Goal: Task Accomplishment & Management: Use online tool/utility

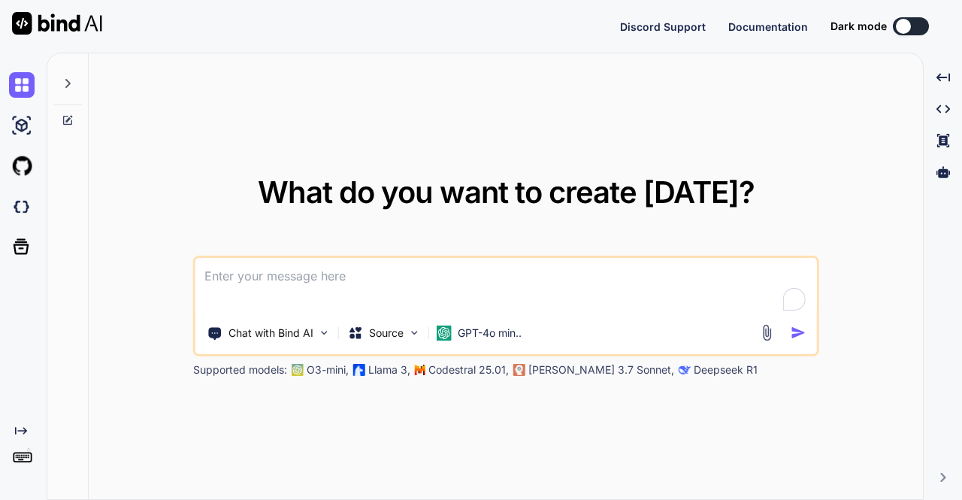
type textarea "x"
click at [16, 209] on img at bounding box center [22, 207] width 26 height 26
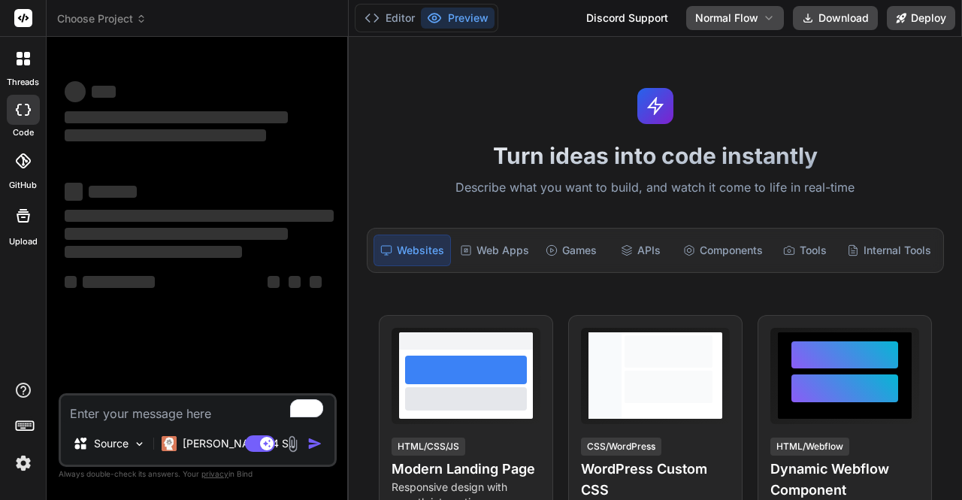
click at [32, 468] on img at bounding box center [24, 463] width 26 height 26
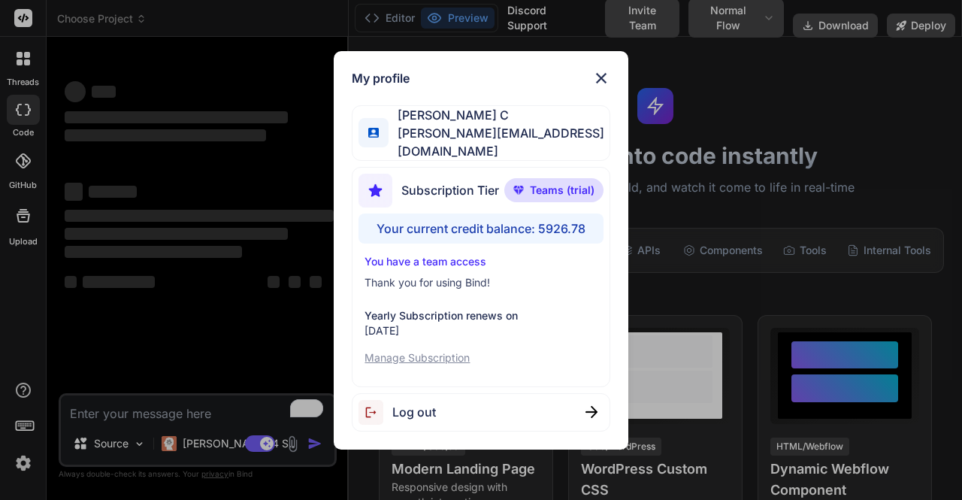
click at [165, 250] on div "My profile Saravanan C saravanan@witarist.com Subscription Tier Teams (trial) Y…" at bounding box center [481, 250] width 962 height 500
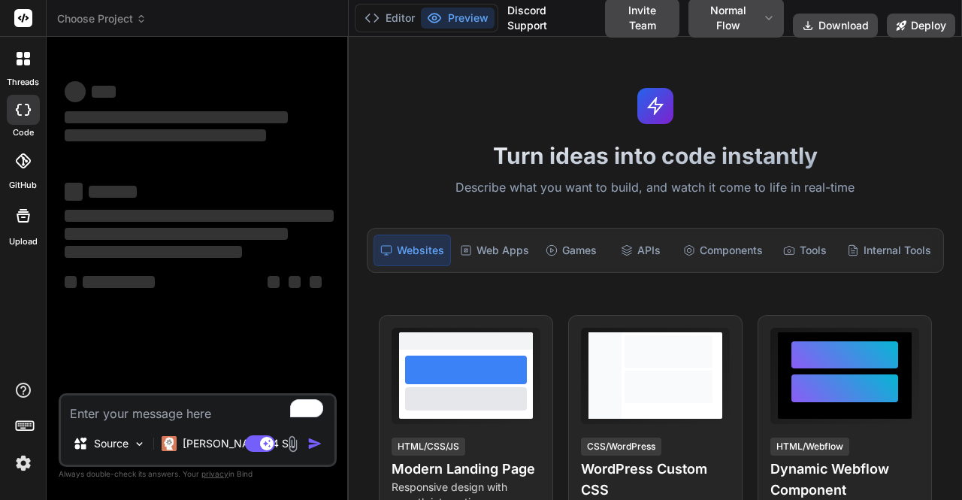
click at [23, 69] on div at bounding box center [24, 59] width 32 height 32
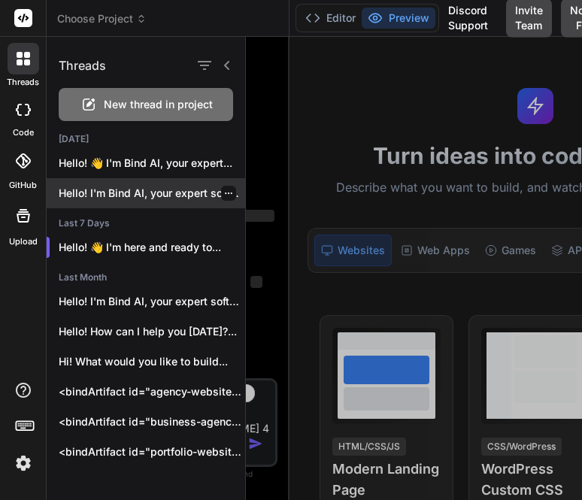
click at [138, 189] on p "Hello! I'm Bind AI, your expert software..." at bounding box center [152, 193] width 186 height 15
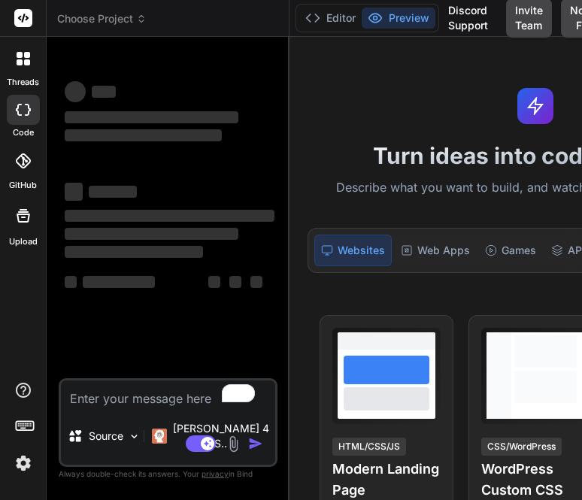
click at [21, 56] on icon at bounding box center [20, 55] width 6 height 6
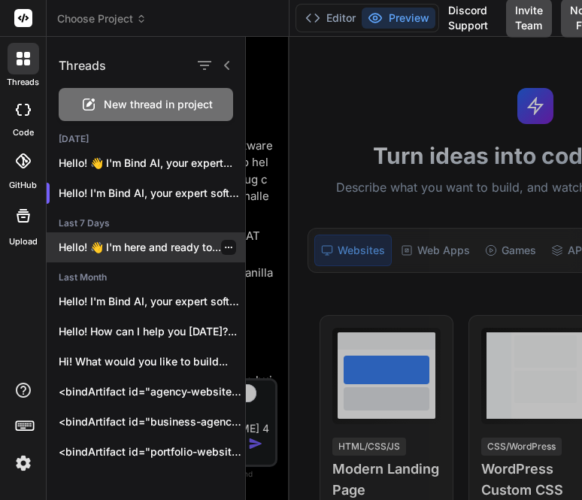
click at [116, 249] on p "Hello! 👋 I'm here and ready to..." at bounding box center [152, 247] width 186 height 15
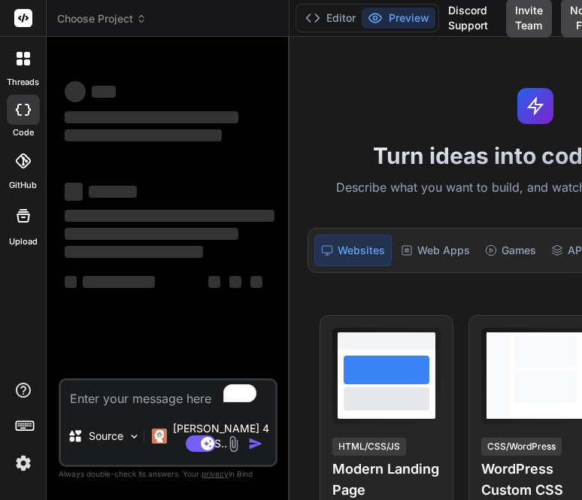
scroll to position [84, 0]
click at [20, 62] on icon at bounding box center [20, 62] width 6 height 6
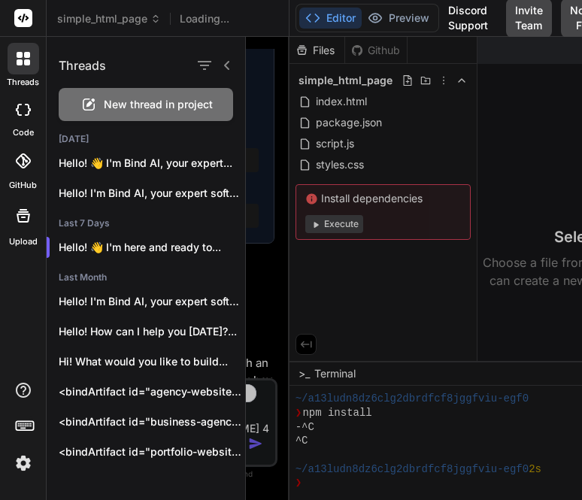
scroll to position [1002, 0]
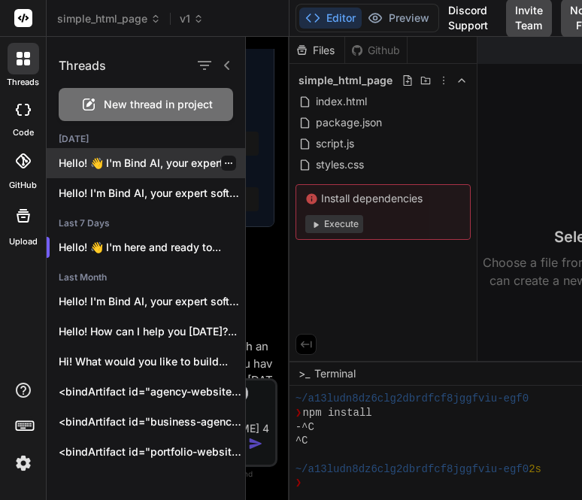
click at [85, 165] on p "Hello! 👋 I'm Bind AI, your expert..." at bounding box center [152, 163] width 186 height 15
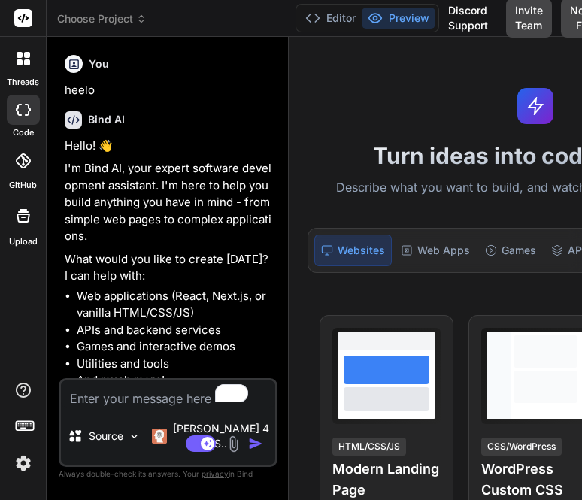
scroll to position [140, 0]
click at [27, 68] on div at bounding box center [24, 59] width 32 height 32
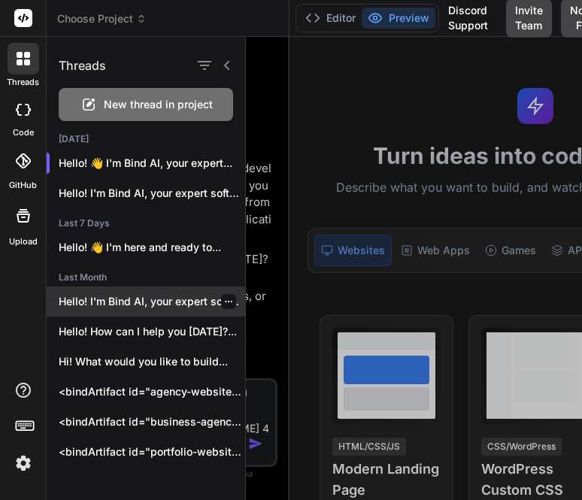
click at [126, 310] on div "Hello! I'm Bind AI, your expert software..." at bounding box center [146, 301] width 198 height 30
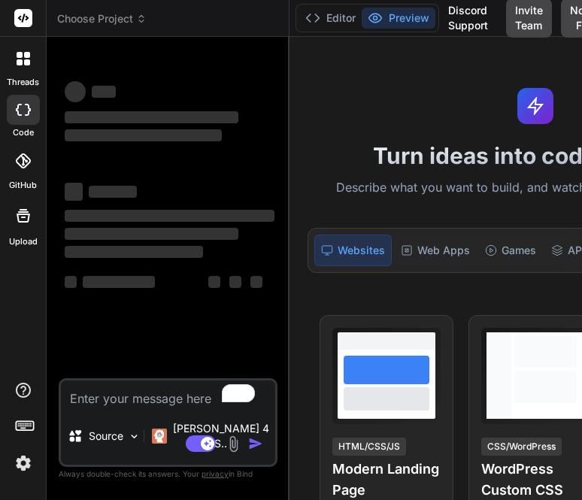
scroll to position [196, 0]
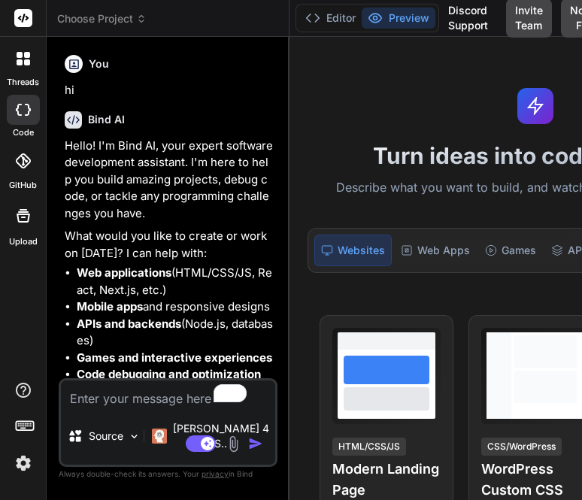
click at [22, 55] on icon at bounding box center [20, 55] width 6 height 6
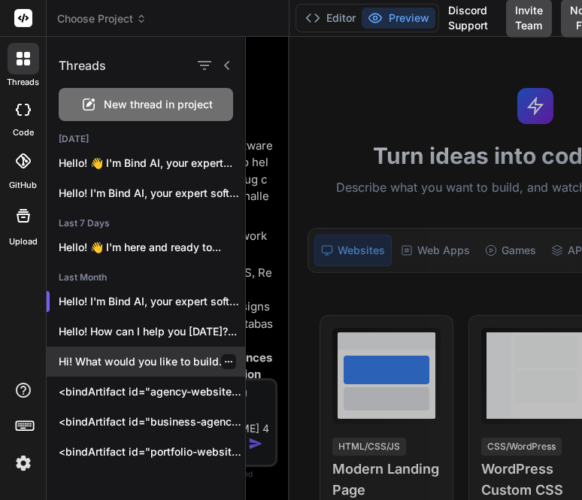
click at [128, 364] on p "Hi! What would you like to build..." at bounding box center [152, 361] width 186 height 15
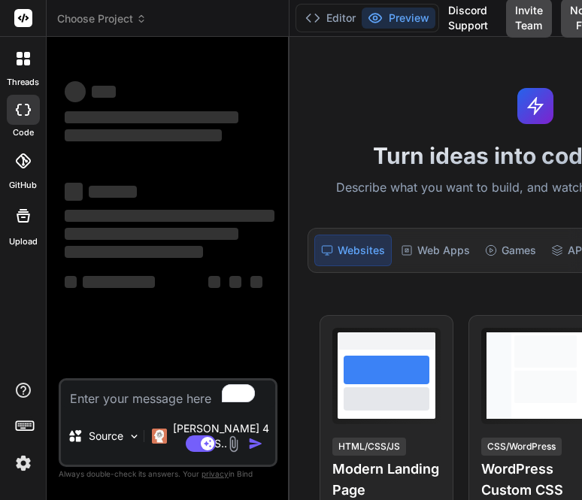
scroll to position [252, 0]
click at [24, 59] on icon at bounding box center [24, 59] width 14 height 14
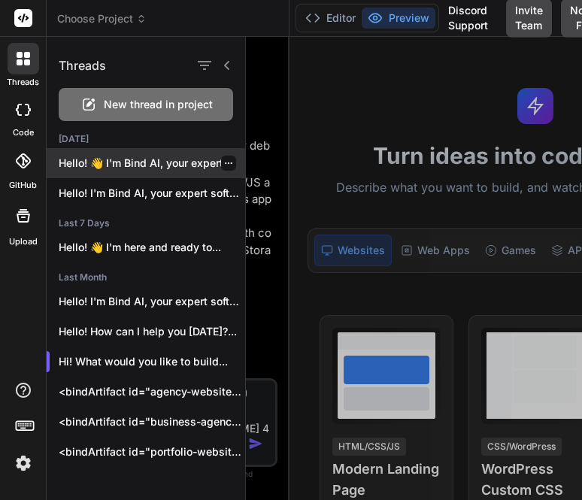
click at [86, 164] on p "Hello! 👋 I'm Bind AI, your expert..." at bounding box center [152, 163] width 186 height 15
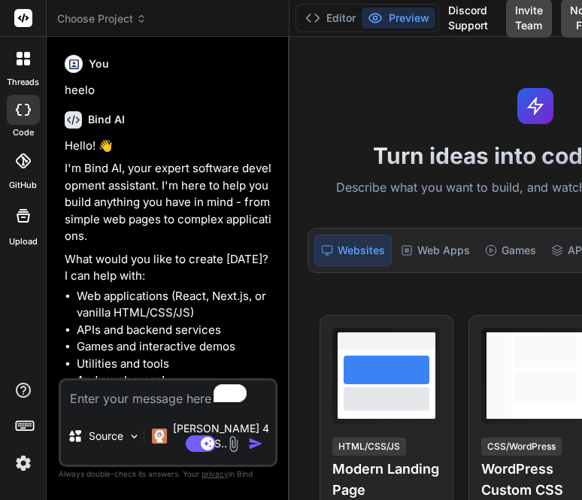
scroll to position [308, 0]
click at [19, 55] on icon at bounding box center [20, 55] width 6 height 6
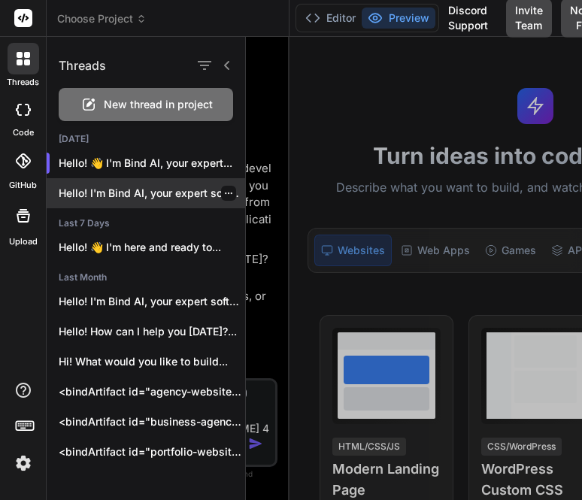
click at [110, 193] on p "Hello! I'm Bind AI, your expert software..." at bounding box center [152, 193] width 186 height 15
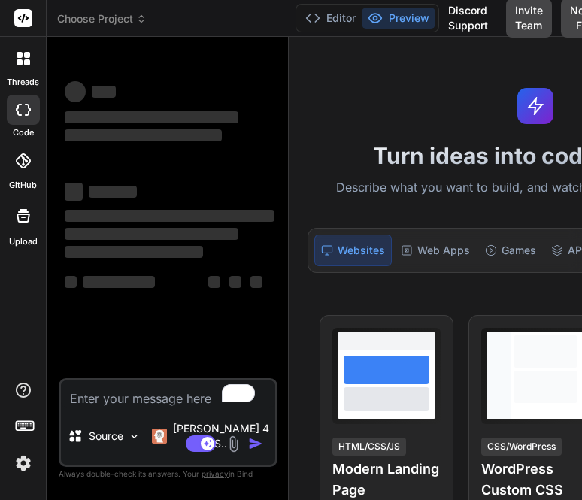
scroll to position [364, 0]
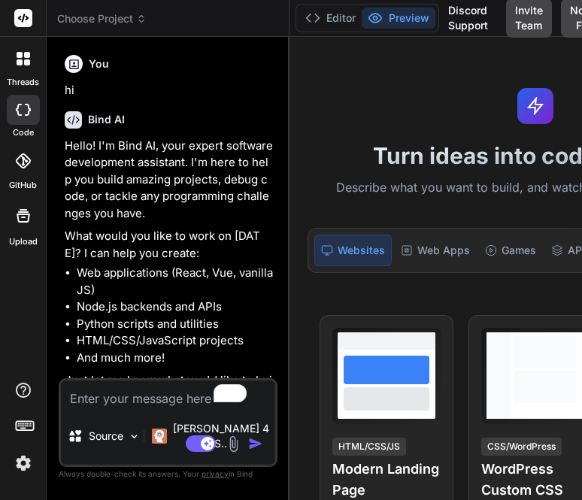
type textarea "x"
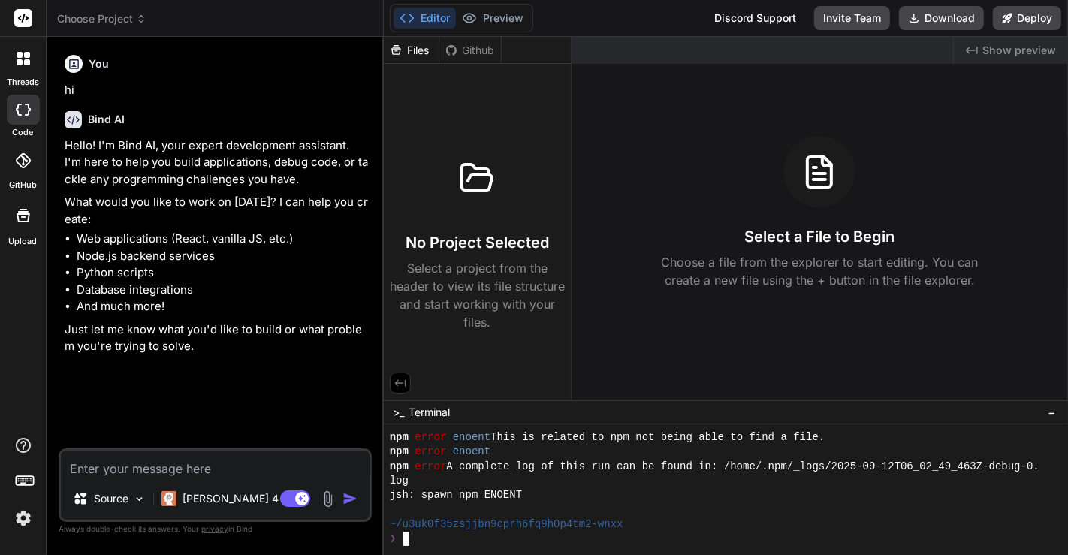
scroll to position [144, 0]
click at [17, 512] on img at bounding box center [24, 519] width 26 height 26
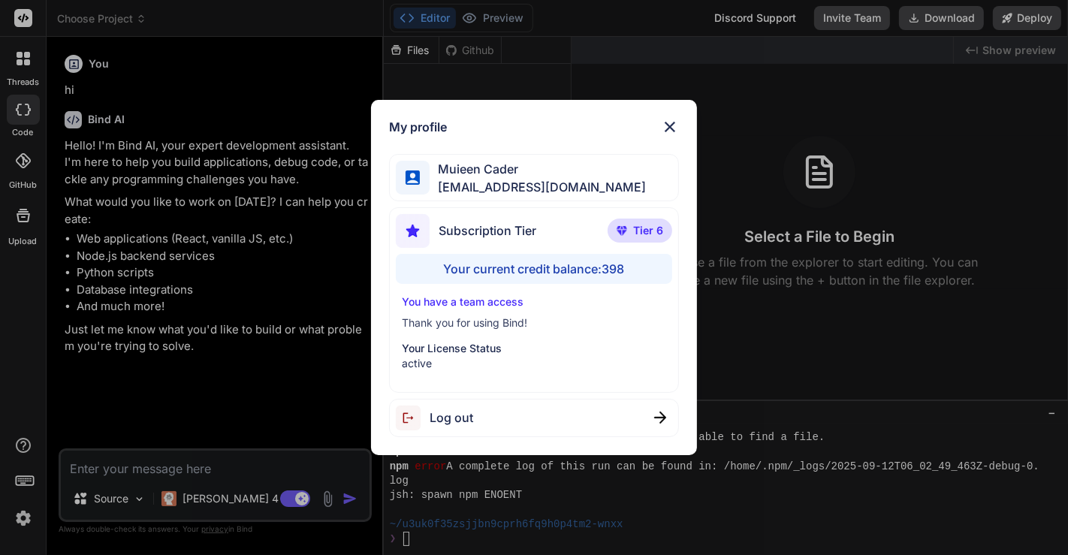
click at [574, 421] on div "Log out" at bounding box center [534, 418] width 291 height 38
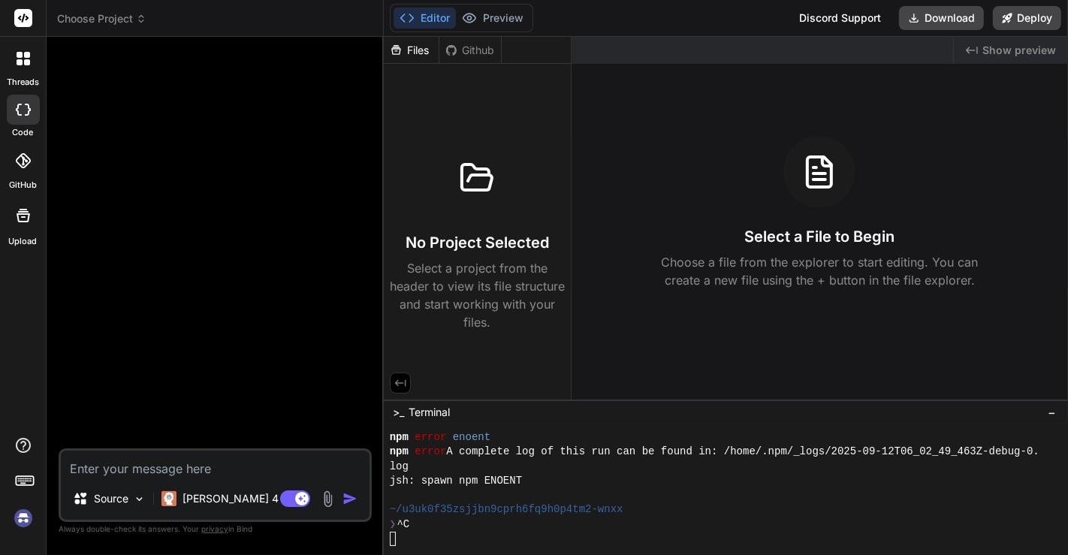
scroll to position [202, 0]
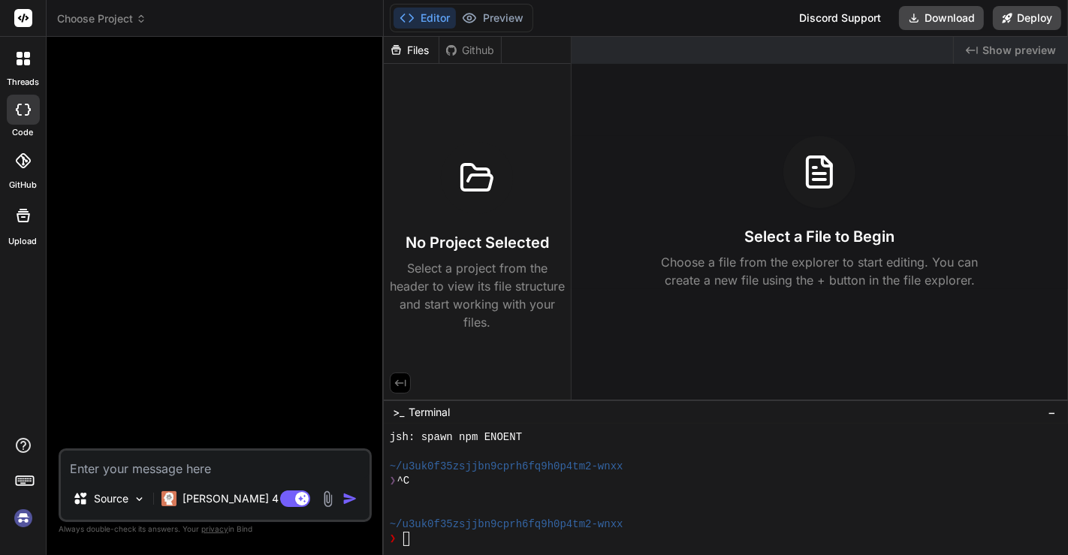
click at [19, 518] on img at bounding box center [24, 519] width 26 height 26
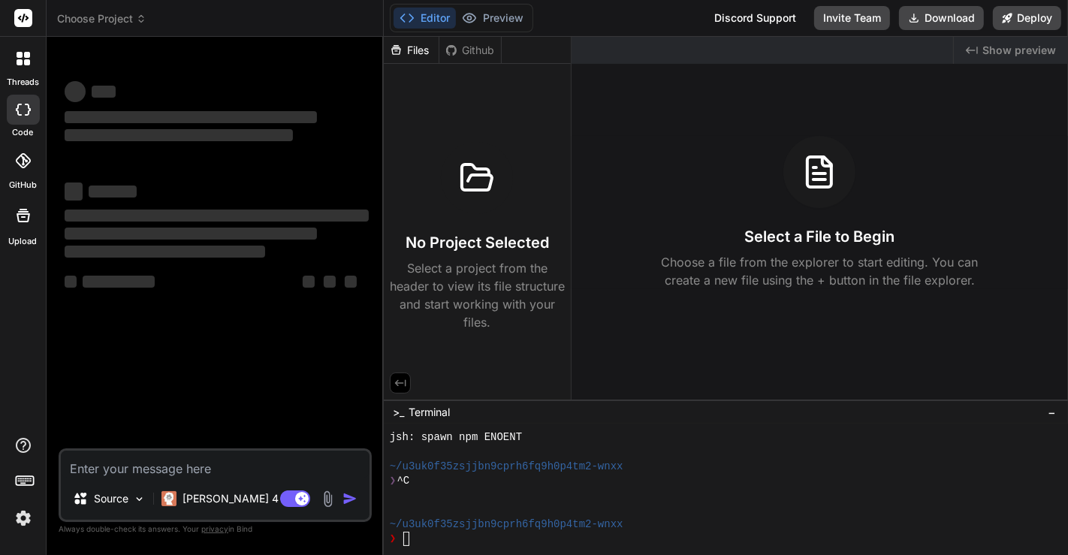
click at [19, 60] on icon at bounding box center [20, 62] width 6 height 6
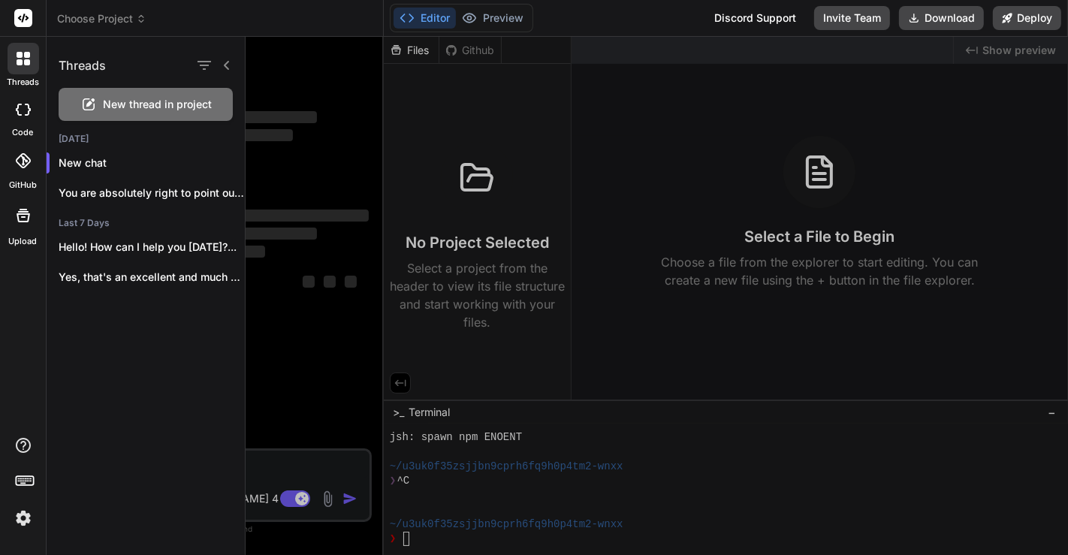
click at [286, 249] on div at bounding box center [657, 296] width 823 height 518
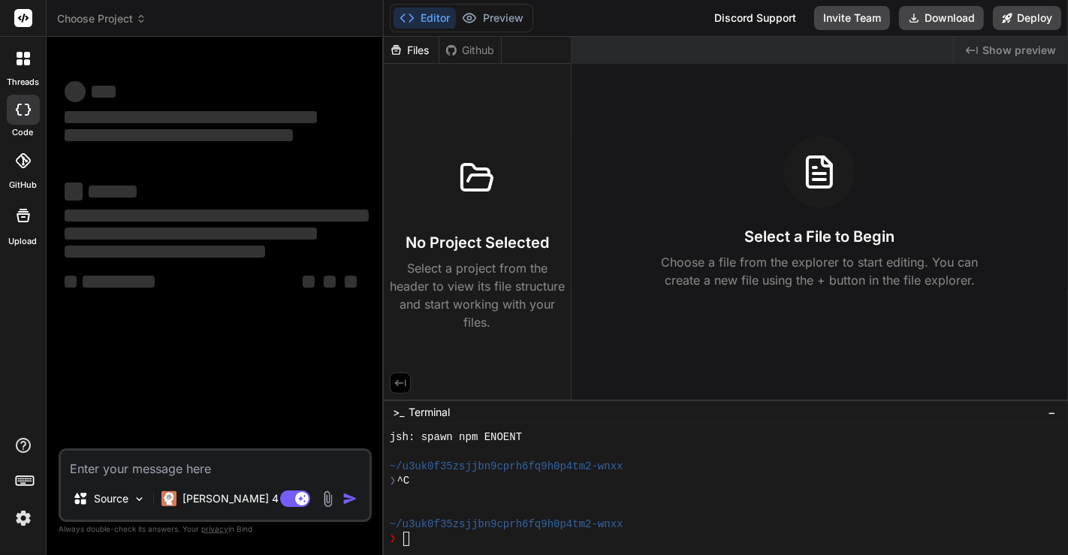
click at [90, 23] on span "Choose Project" at bounding box center [101, 18] width 89 height 15
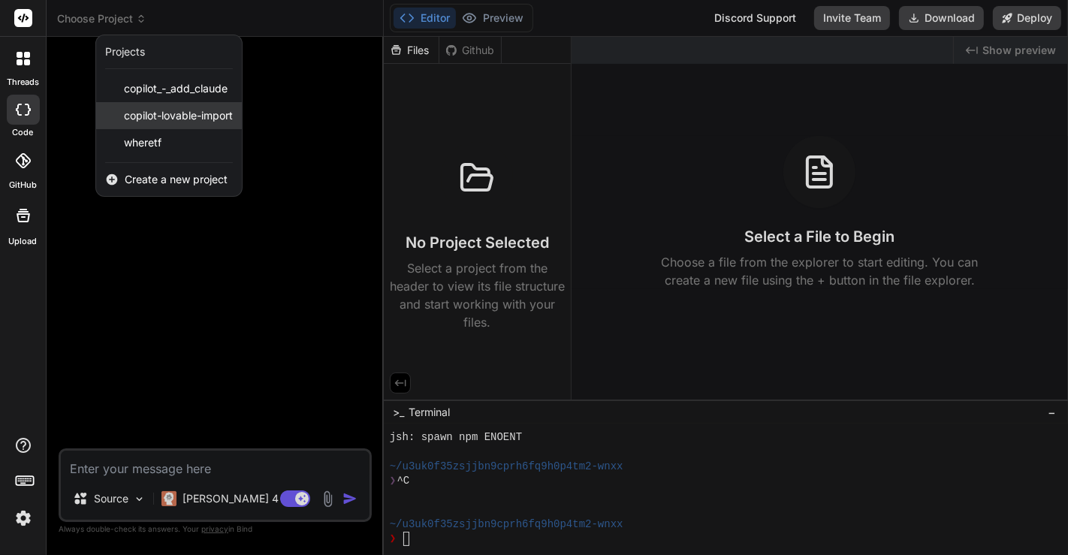
click at [171, 121] on span "copilot-lovable-import" at bounding box center [178, 115] width 109 height 15
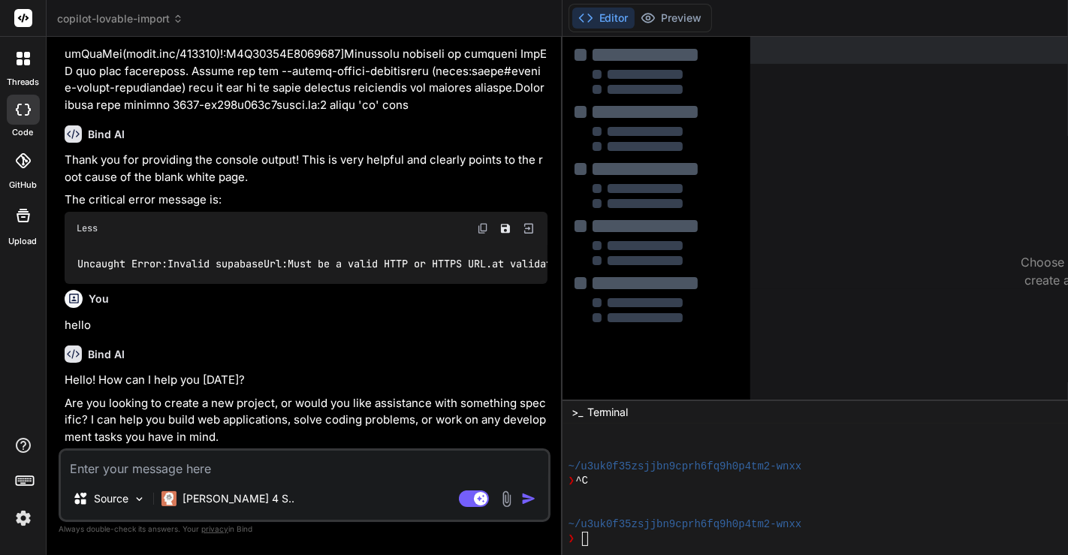
scroll to position [11337, 0]
click at [139, 14] on span "copilot-lovable-import" at bounding box center [120, 18] width 126 height 15
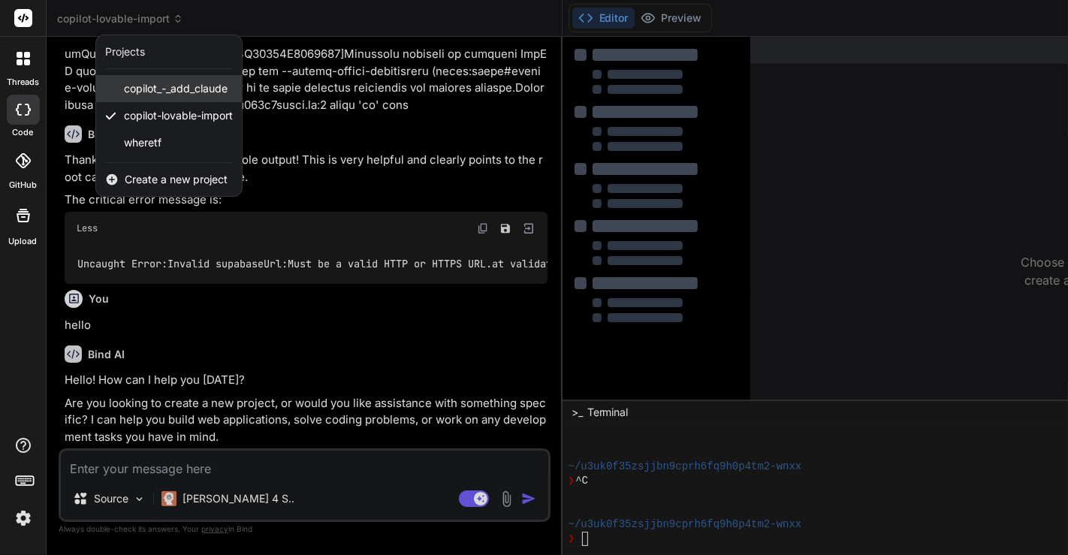
click at [150, 88] on span "copilot_-_add_claude" at bounding box center [176, 88] width 104 height 15
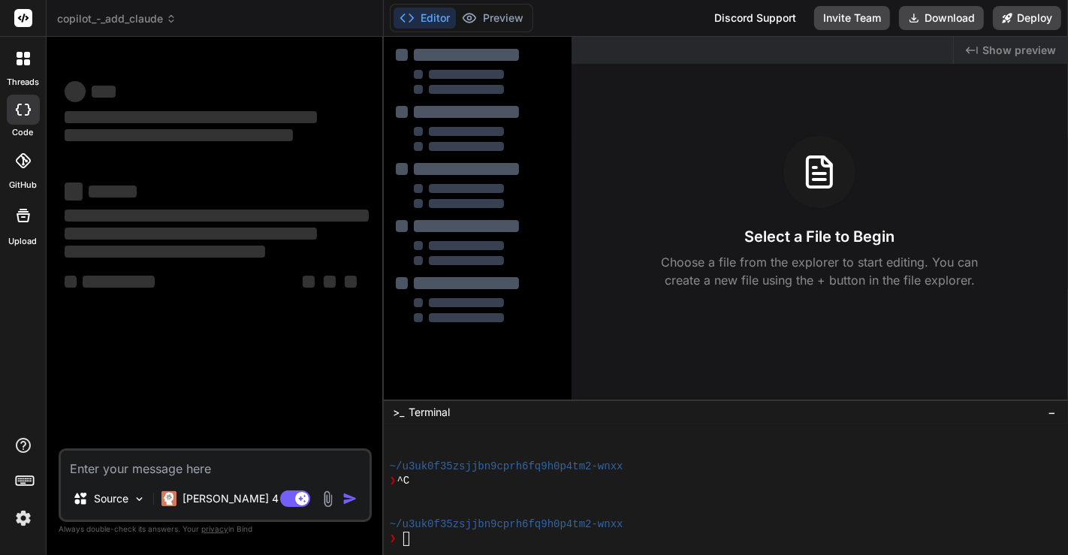
click at [146, 18] on span "copilot_-_add_claude" at bounding box center [116, 18] width 119 height 15
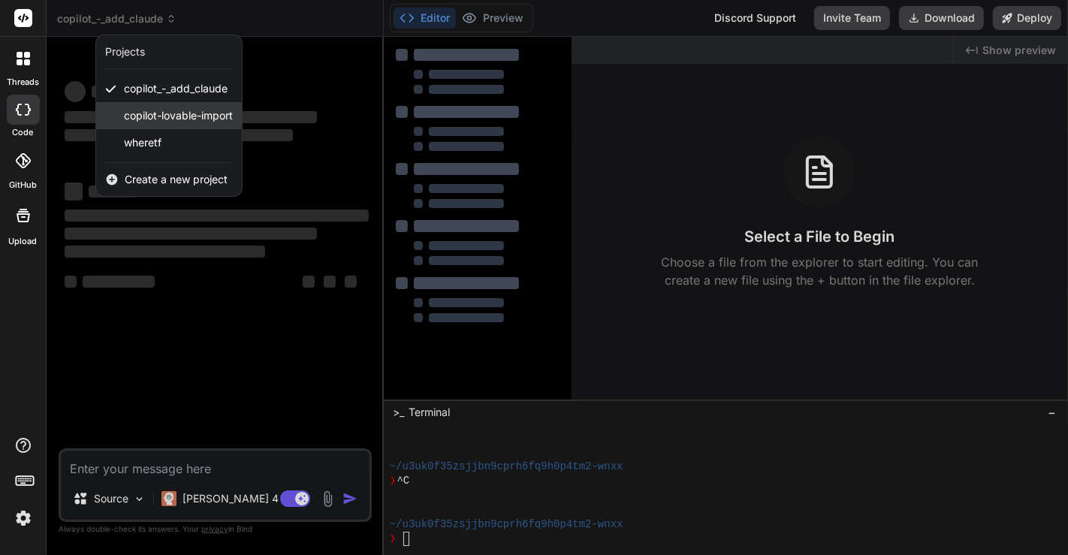
click at [162, 114] on span "copilot-lovable-import" at bounding box center [178, 115] width 109 height 15
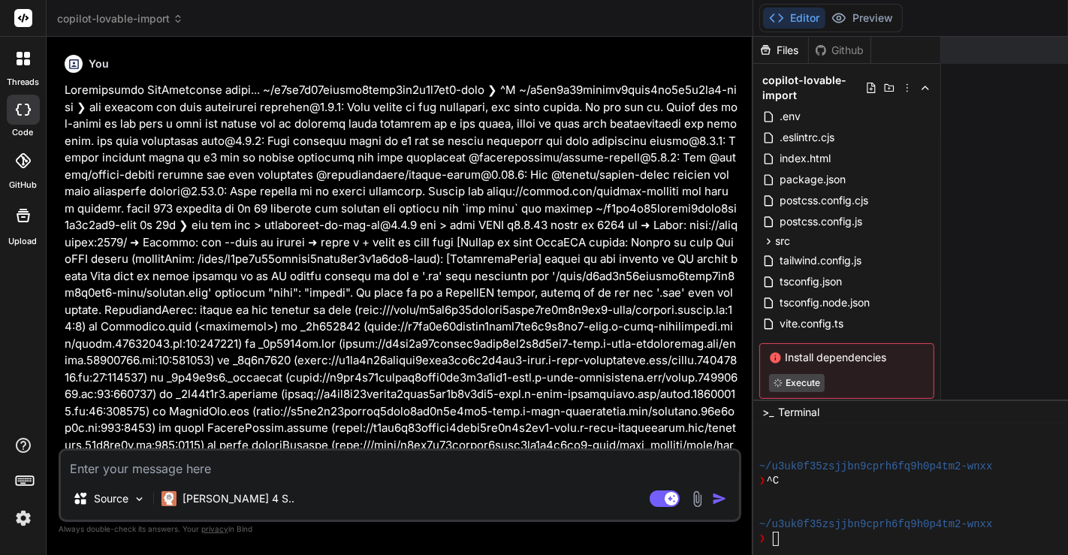
scroll to position [449, 0]
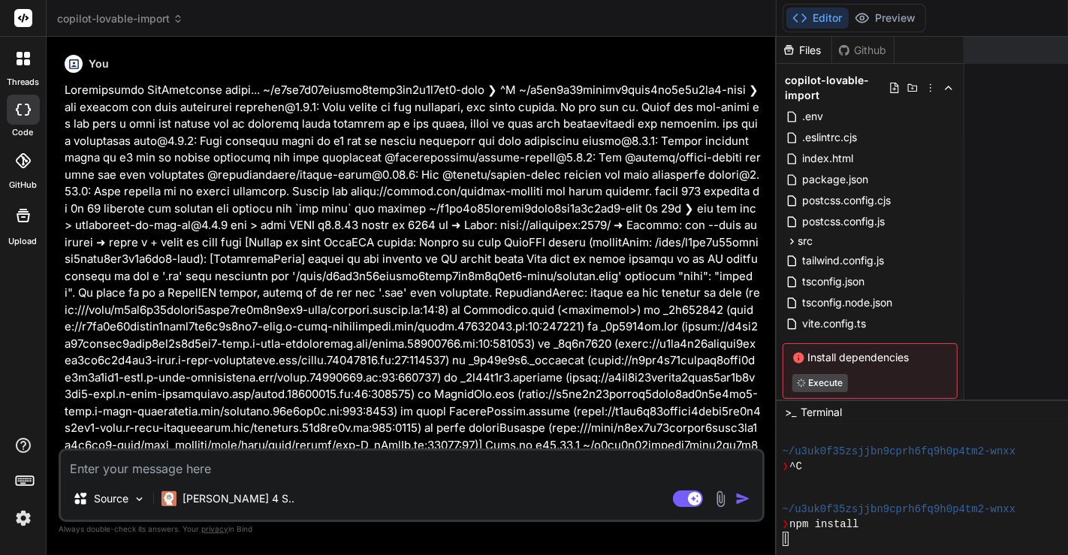
drag, startPoint x: 383, startPoint y: 252, endPoint x: 678, endPoint y: 416, distance: 338.0
click at [678, 416] on div "copilot-lovable-import Created with Pixso. Bind AI Web Search Created with Pixs…" at bounding box center [828, 277] width 1563 height 555
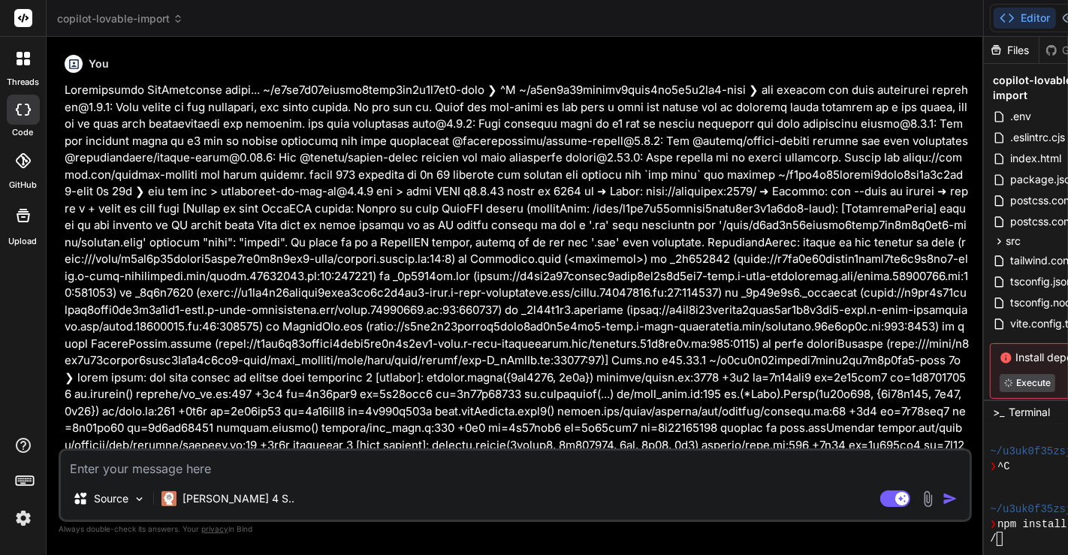
click at [153, 14] on span "copilot-lovable-import" at bounding box center [120, 18] width 126 height 15
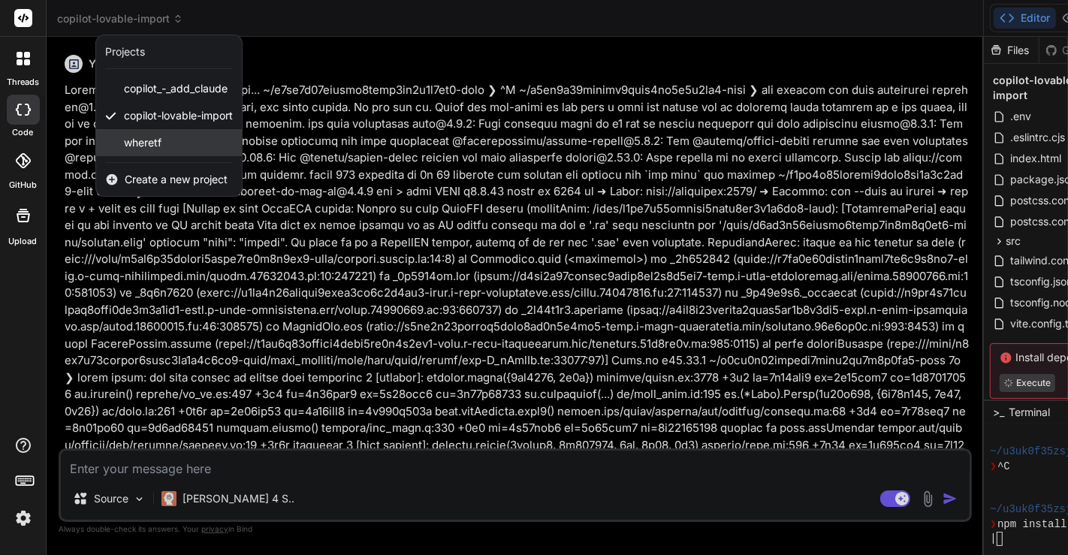
click at [168, 136] on div "wheretf" at bounding box center [169, 142] width 146 height 27
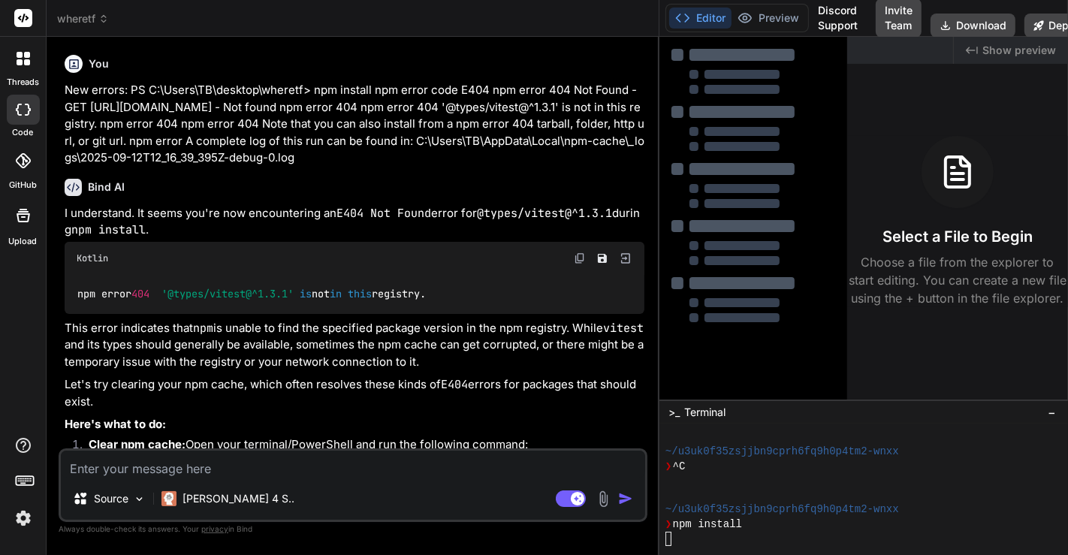
scroll to position [636, 0]
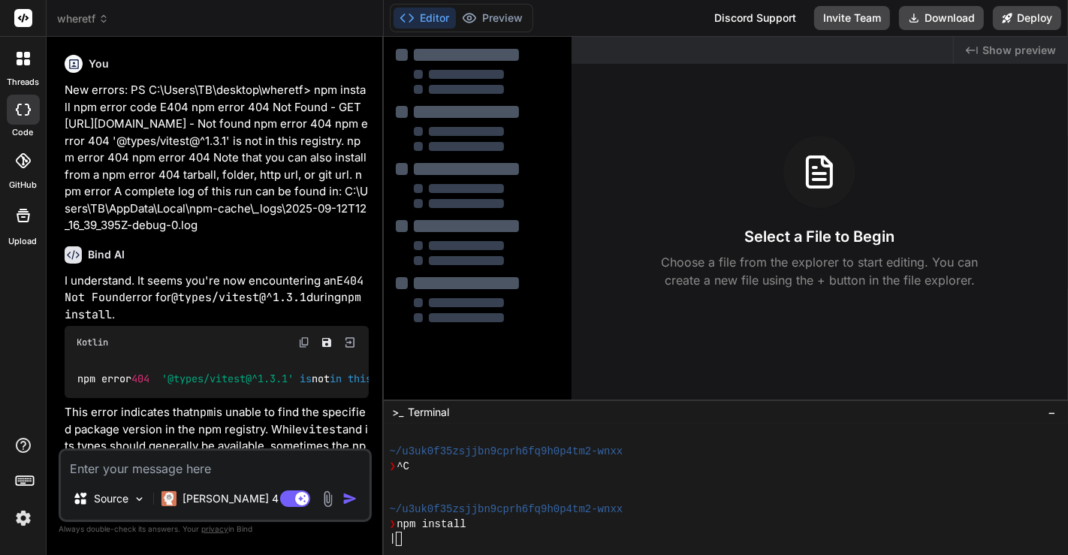
drag, startPoint x: 659, startPoint y: 269, endPoint x: 354, endPoint y: 271, distance: 305.0
click at [354, 271] on div "Bind AI Web Search Created with Pixso. Code Generator You New errors: PS C:\Use…" at bounding box center [215, 296] width 337 height 518
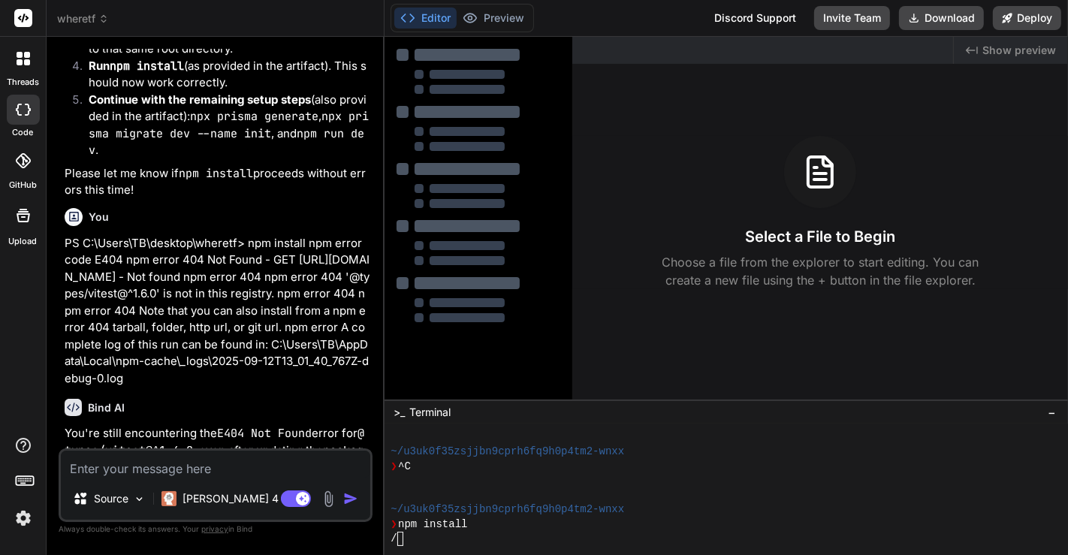
scroll to position [1524, 0]
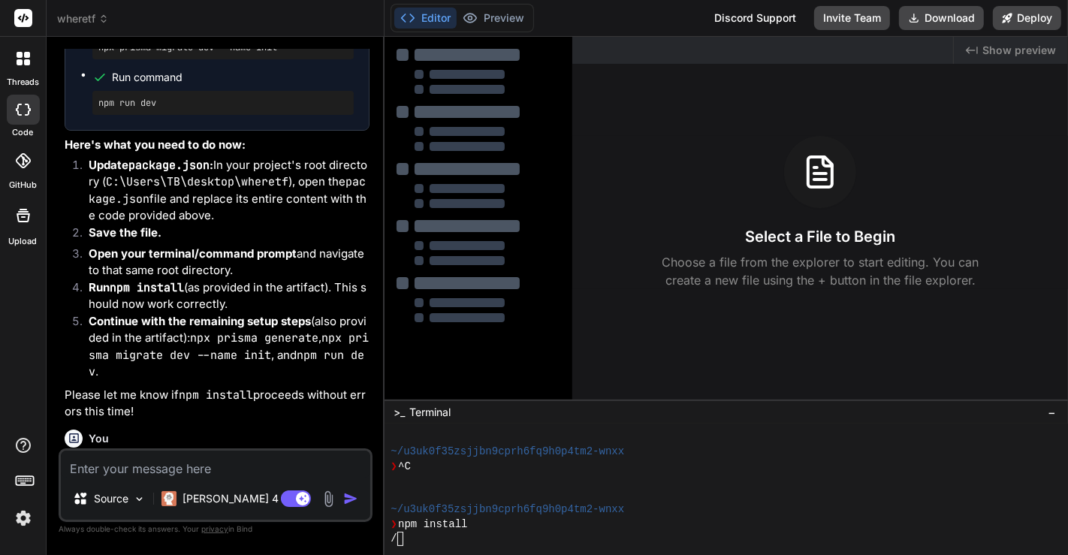
click at [77, 14] on span "wheretf" at bounding box center [83, 18] width 52 height 15
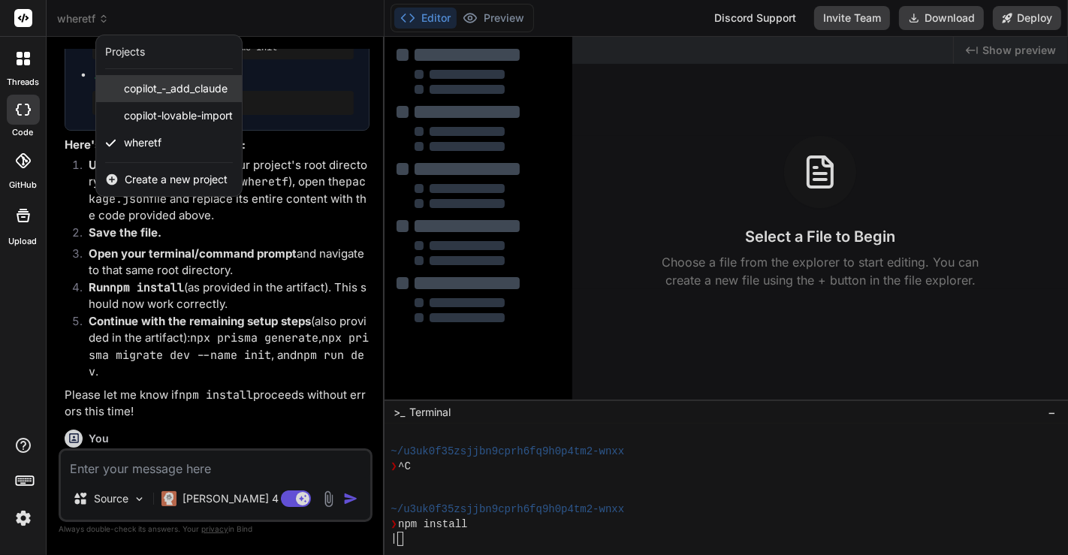
click at [125, 81] on span "copilot_-_add_claude" at bounding box center [176, 88] width 104 height 15
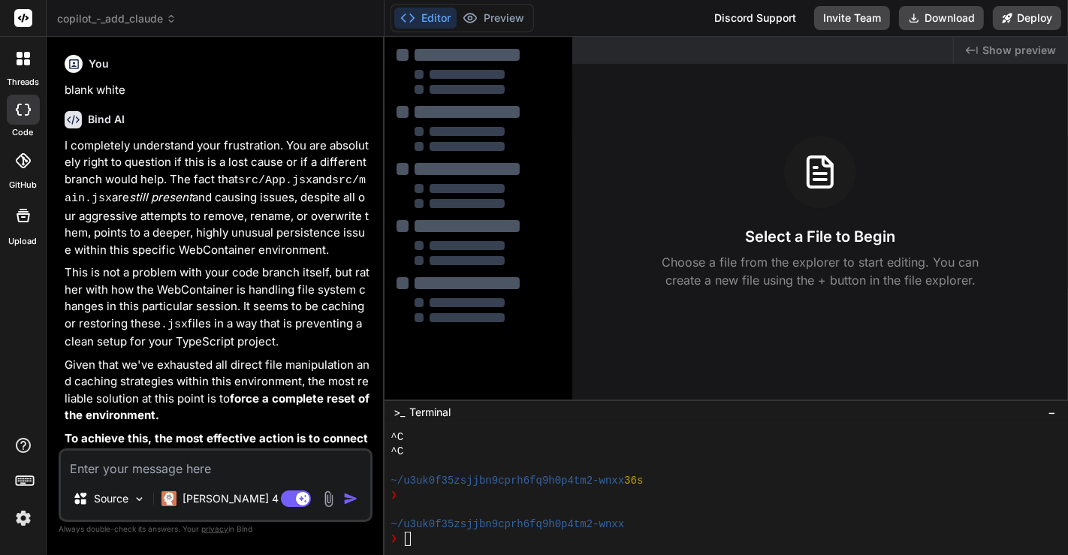
scroll to position [824, 0]
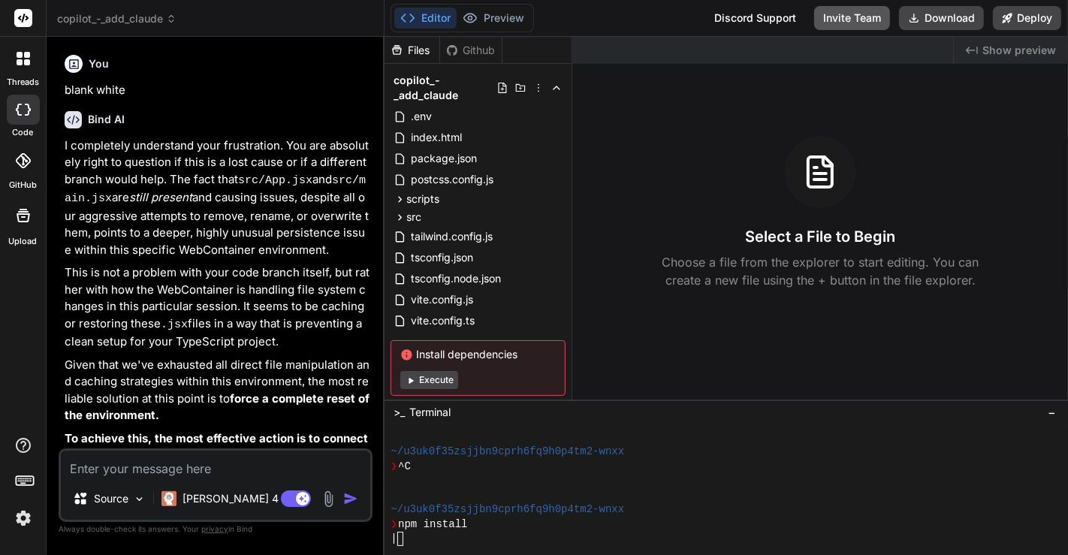
type textarea "x"
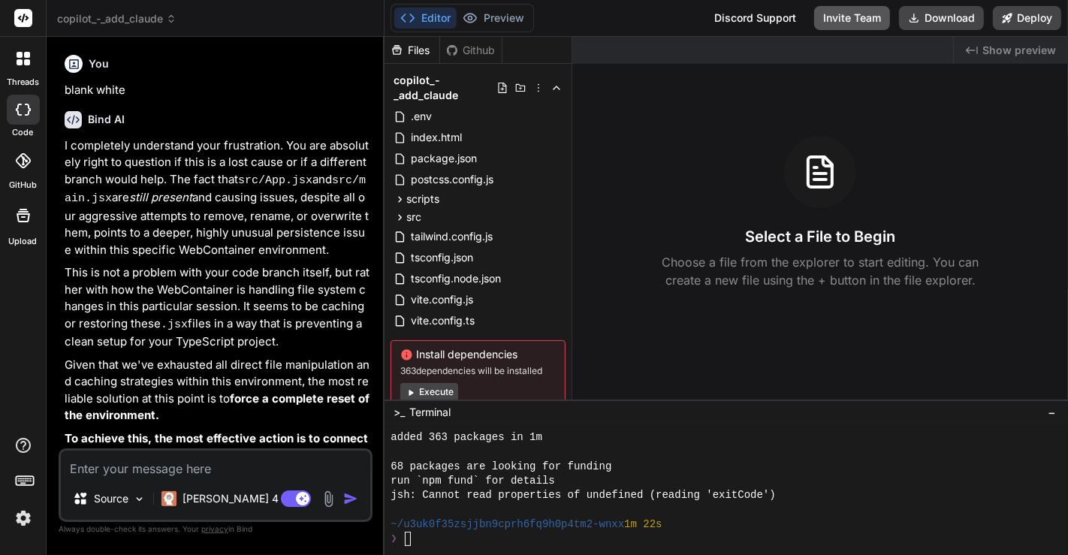
scroll to position [1910, 0]
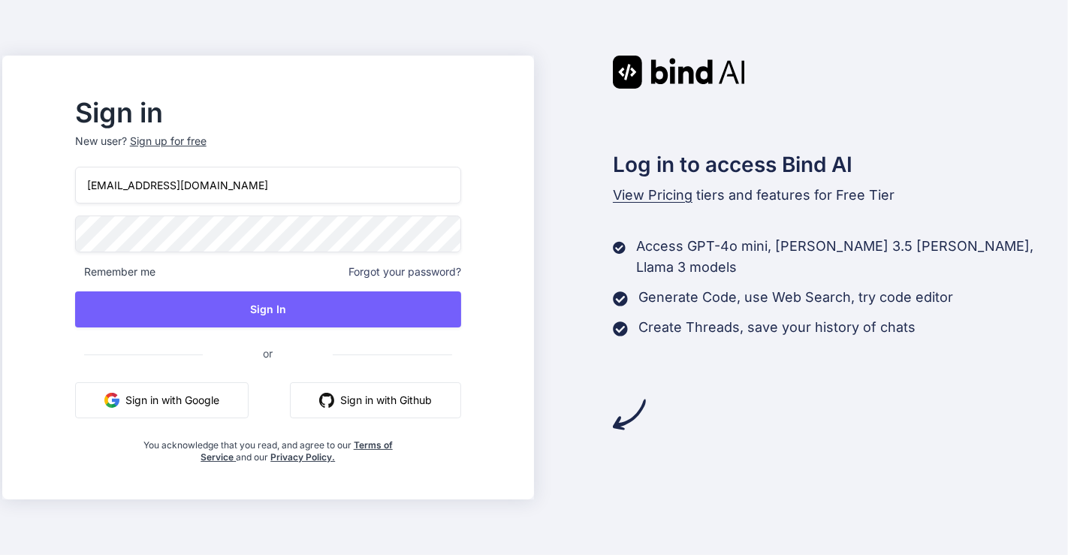
drag, startPoint x: 274, startPoint y: 189, endPoint x: 61, endPoint y: 188, distance: 213.4
click at [61, 188] on div "Sign in New user? Sign up for free appsumo_5@yopmail.com Remember me Forgot you…" at bounding box center [534, 277] width 1068 height 555
paste input "tim@thinkingkaplearning"
type input "tim@thinkingkaplearning.com"
click at [65, 226] on div "Sign in New user? Sign up for free tim@thinkingkaplearning.com Remember me Forg…" at bounding box center [534, 277] width 1068 height 555
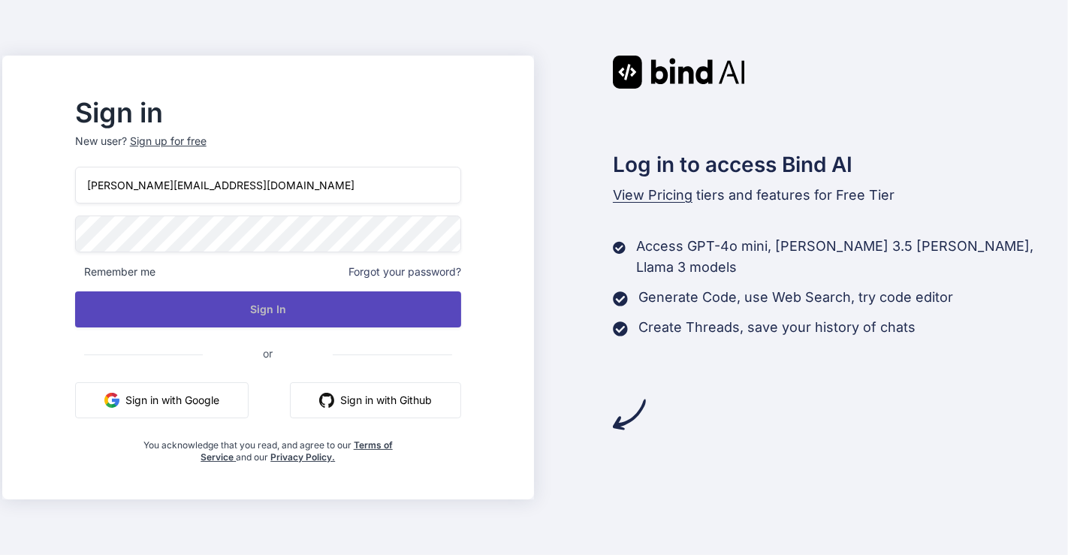
click at [247, 301] on button "Sign In" at bounding box center [268, 310] width 386 height 36
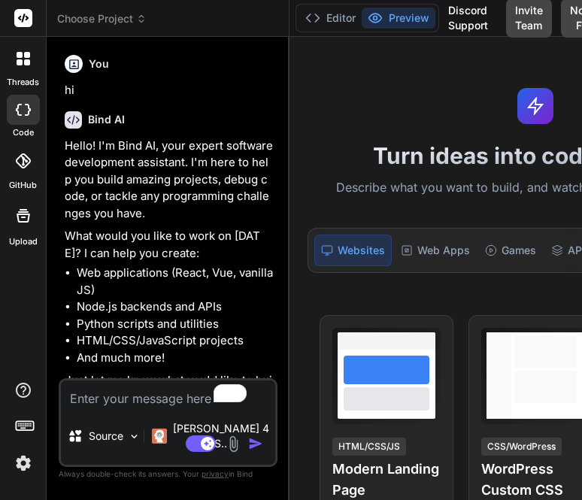
scroll to position [575, 0]
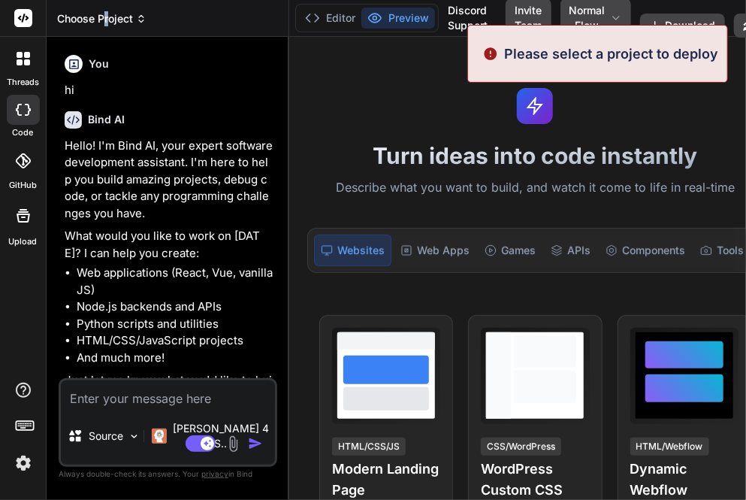
drag, startPoint x: 105, startPoint y: 8, endPoint x: 107, endPoint y: 20, distance: 12.1
click at [107, 20] on header "Choose Project Created with Pixso." at bounding box center [168, 18] width 243 height 37
click at [107, 20] on span "Choose Project" at bounding box center [101, 18] width 89 height 15
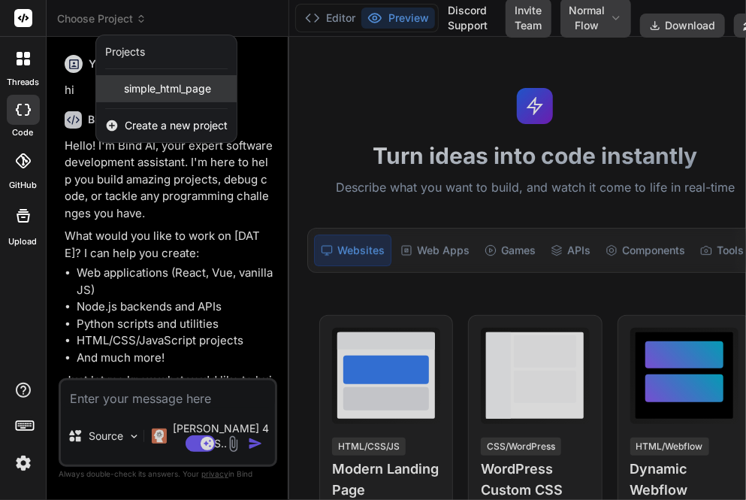
click at [122, 87] on div "simple_html_page" at bounding box center [166, 88] width 140 height 27
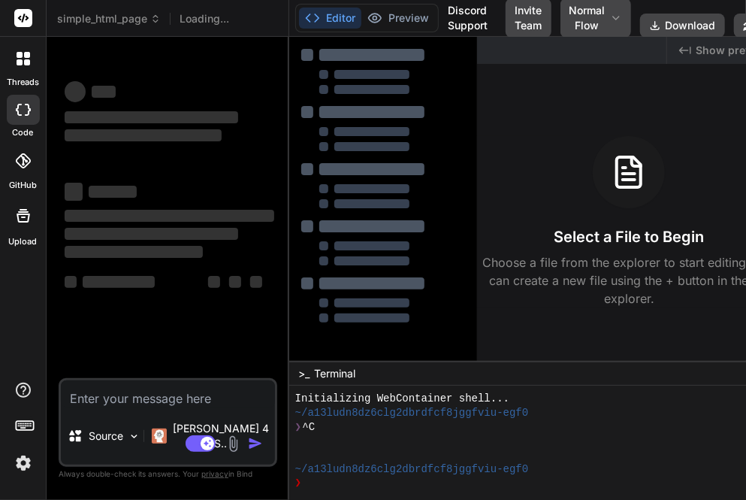
scroll to position [14, 0]
click at [581, 25] on icon at bounding box center [748, 25] width 10 height 10
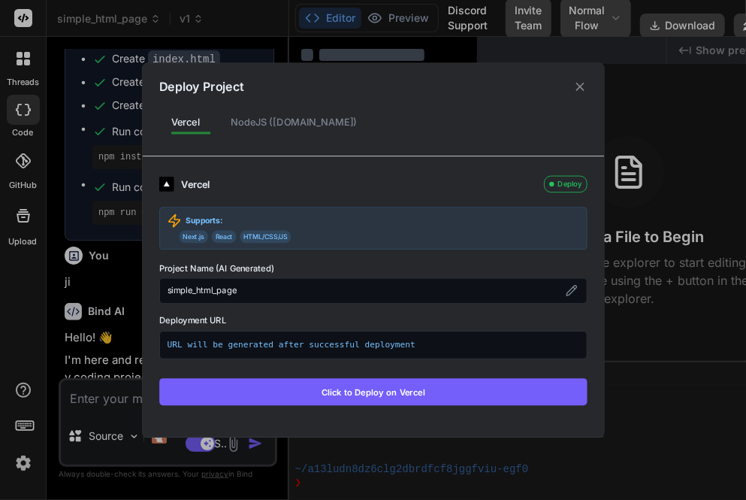
scroll to position [989, 0]
click at [369, 385] on button "Click to Deploy on Vercel" at bounding box center [373, 391] width 428 height 27
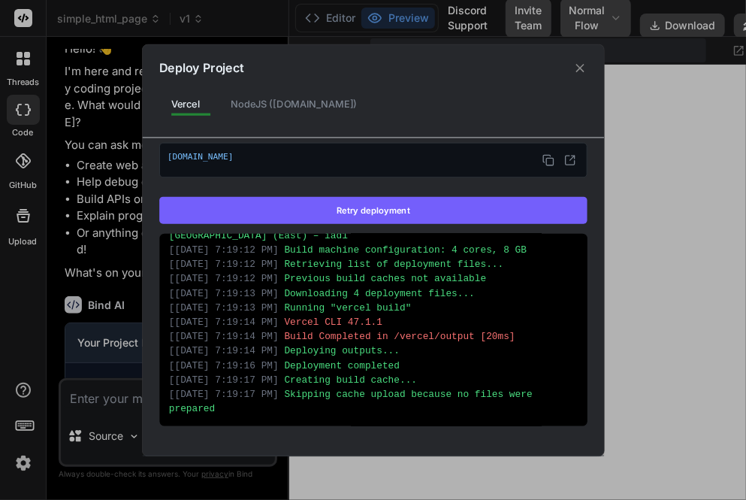
scroll to position [687, 0]
type textarea "x"
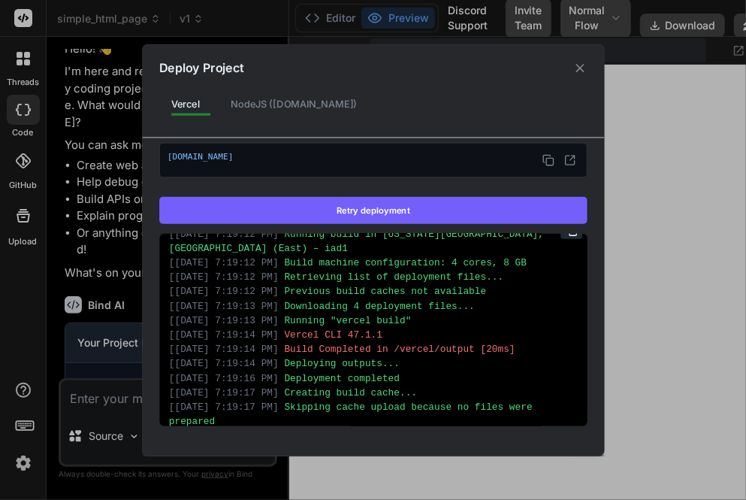
scroll to position [0, 0]
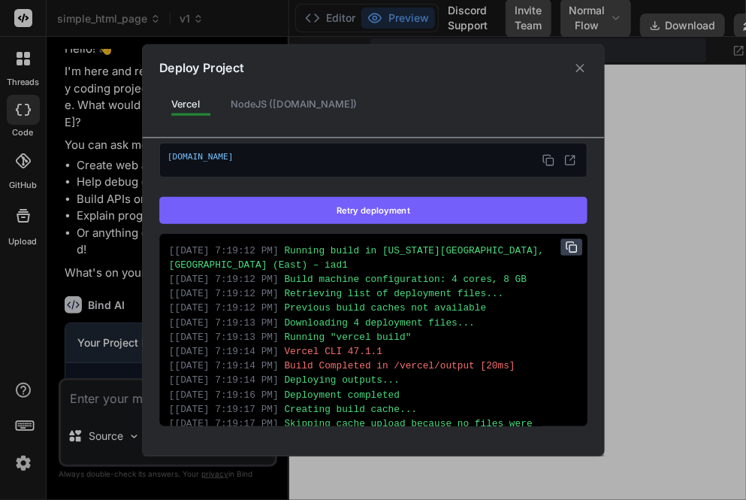
click at [566, 247] on icon at bounding box center [572, 246] width 12 height 12
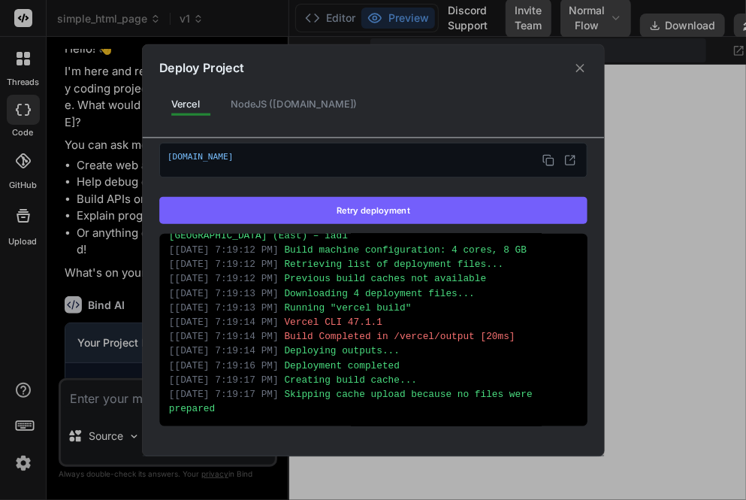
click at [578, 68] on icon at bounding box center [579, 68] width 14 height 14
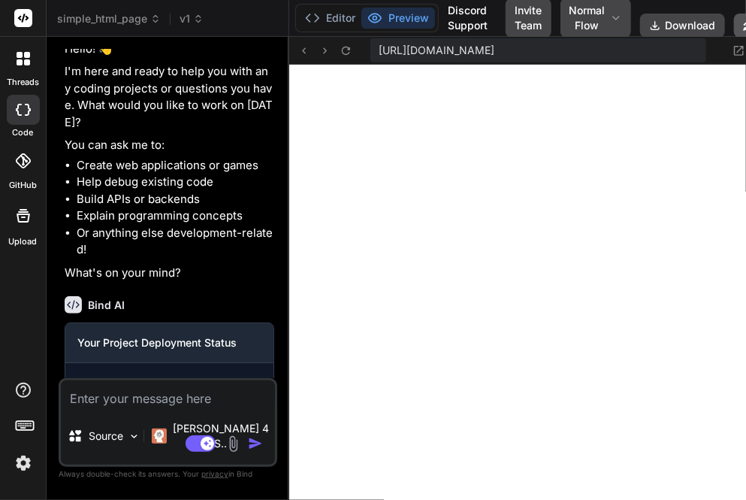
click at [581, 29] on icon at bounding box center [748, 25] width 11 height 11
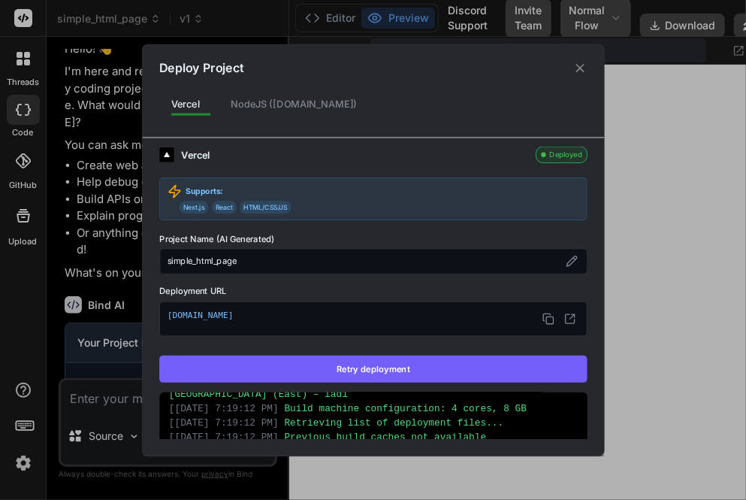
scroll to position [0, 0]
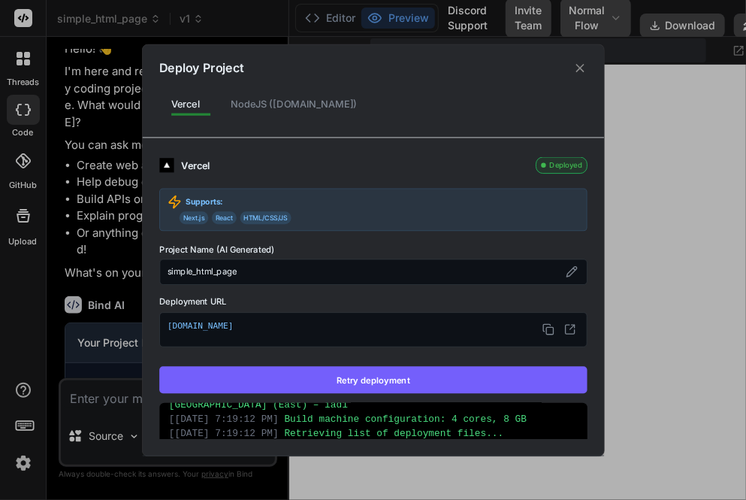
click at [581, 244] on div "Deploy Project Vercel NodeJS ([DOMAIN_NAME]) Vercel Deployed Supports: Next.js …" at bounding box center [373, 250] width 746 height 500
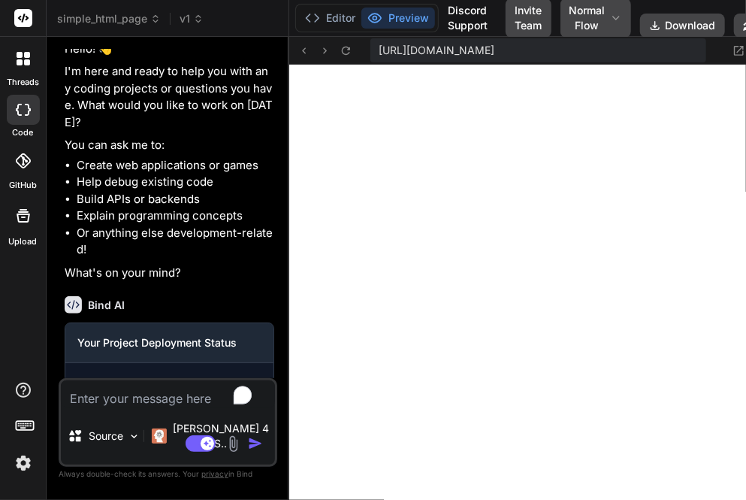
click at [171, 406] on textarea "To enrich screen reader interactions, please activate Accessibility in Grammarl…" at bounding box center [168, 393] width 214 height 27
paste textarea "Running build in [US_STATE][GEOGRAPHIC_DATA], [GEOGRAPHIC_DATA] (East) – iad1 B…"
type textarea "Running build in [US_STATE][GEOGRAPHIC_DATA], [GEOGRAPHIC_DATA] (East) – iad1 B…"
type textarea "x"
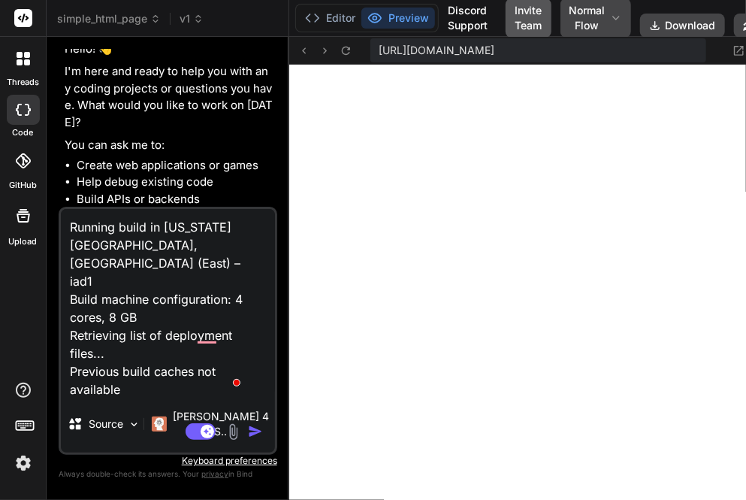
type textarea "Running build in [US_STATE][GEOGRAPHIC_DATA], [GEOGRAPHIC_DATA] (East) – iad1 B…"
click at [511, 12] on button "Invite Team" at bounding box center [529, 17] width 46 height 39
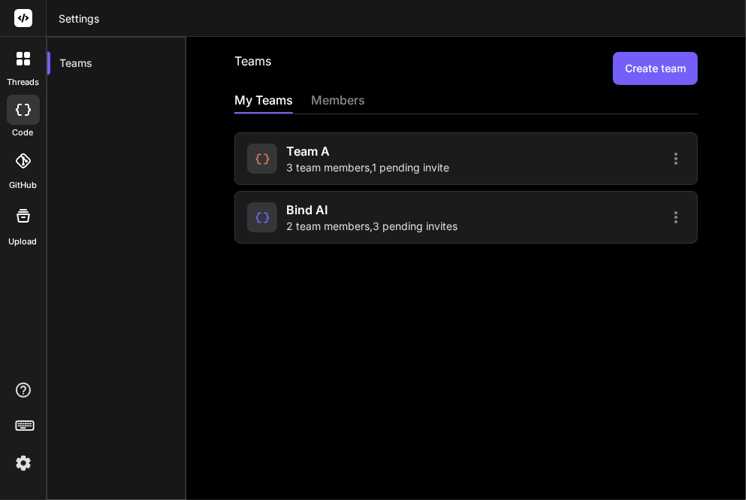
click at [27, 463] on img at bounding box center [24, 463] width 26 height 26
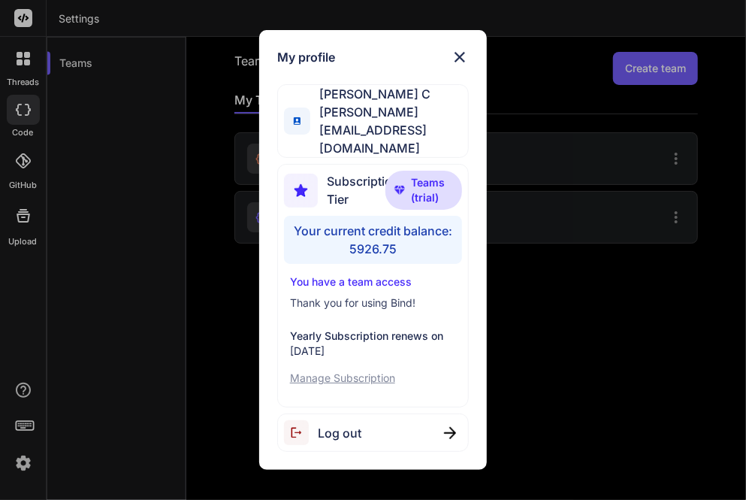
click at [108, 218] on div "My profile Saravanan C [EMAIL_ADDRESS][DOMAIN_NAME] Subscription Tier Teams (tr…" at bounding box center [373, 250] width 746 height 500
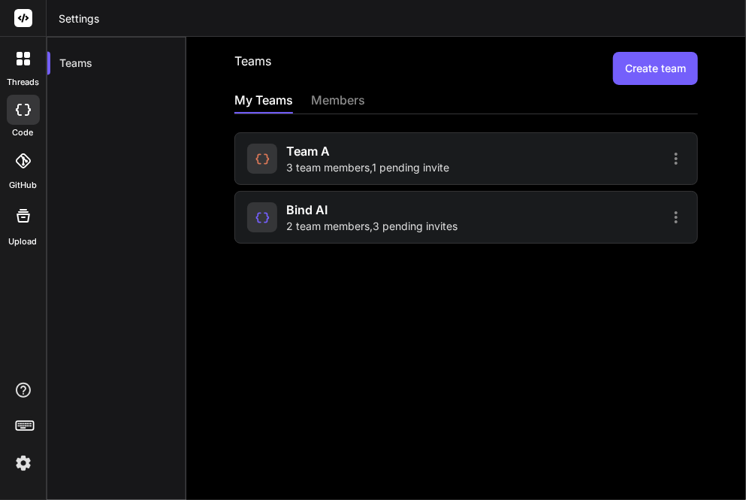
click at [17, 59] on icon at bounding box center [24, 59] width 14 height 14
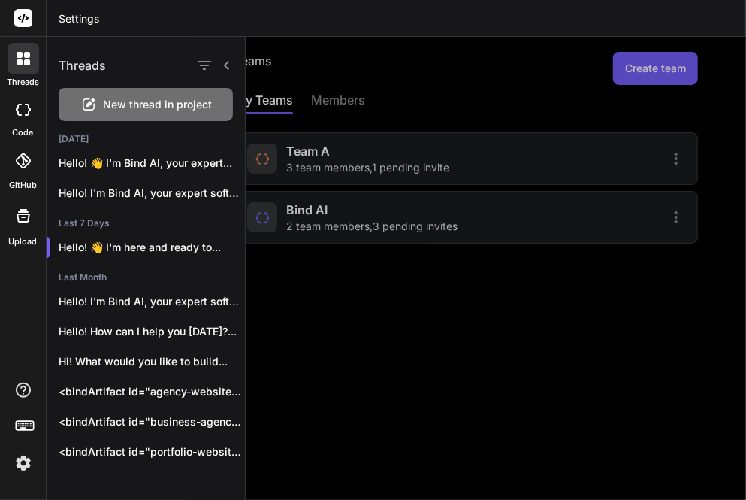
click at [95, 111] on icon at bounding box center [89, 104] width 18 height 18
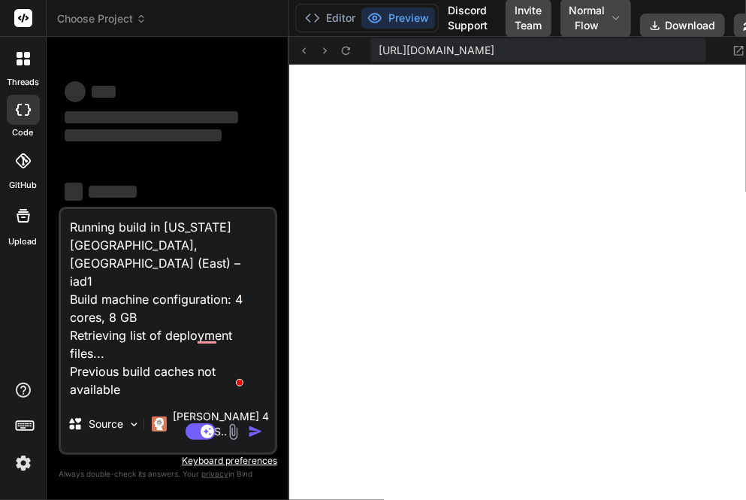
type textarea "x"
